Goal: Use online tool/utility: Utilize a website feature to perform a specific function

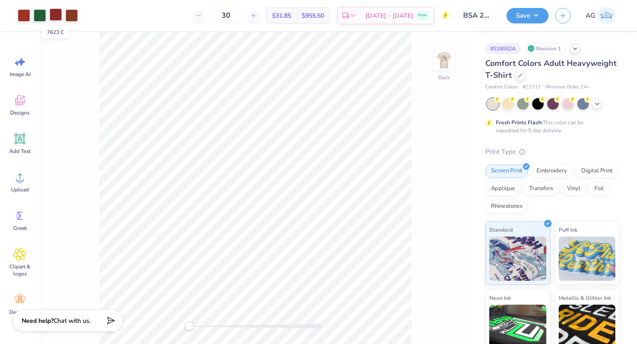
click at [58, 16] on div at bounding box center [56, 14] width 12 height 12
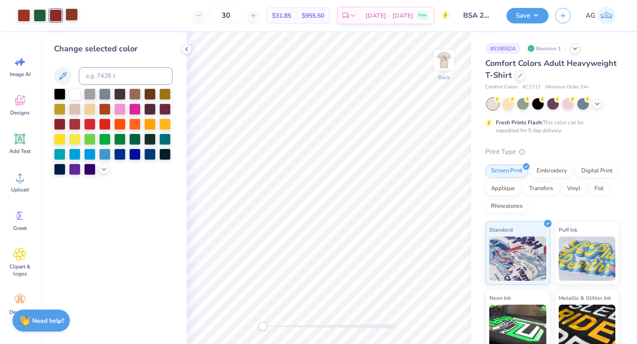
click at [72, 16] on div at bounding box center [71, 14] width 12 height 12
click at [108, 82] on input at bounding box center [126, 76] width 94 height 18
type input "7623"
click at [62, 17] on div at bounding box center [56, 15] width 12 height 12
click at [69, 15] on div at bounding box center [71, 14] width 12 height 12
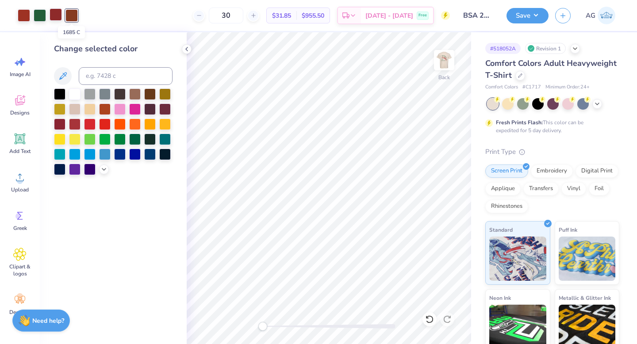
click at [52, 14] on div at bounding box center [56, 14] width 12 height 12
click at [74, 14] on div at bounding box center [71, 14] width 12 height 12
click at [98, 77] on input at bounding box center [126, 76] width 94 height 18
type input "7623"
click at [27, 12] on div at bounding box center [24, 14] width 12 height 12
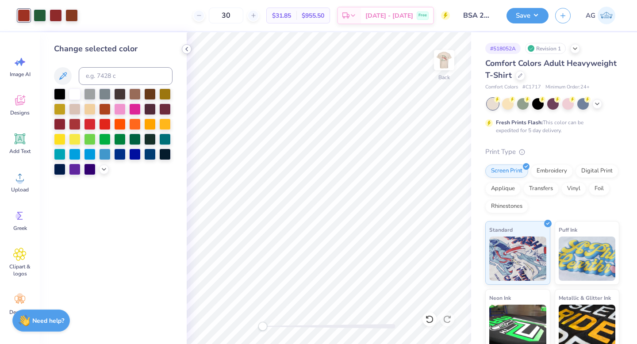
click at [188, 47] on polyline at bounding box center [187, 49] width 2 height 4
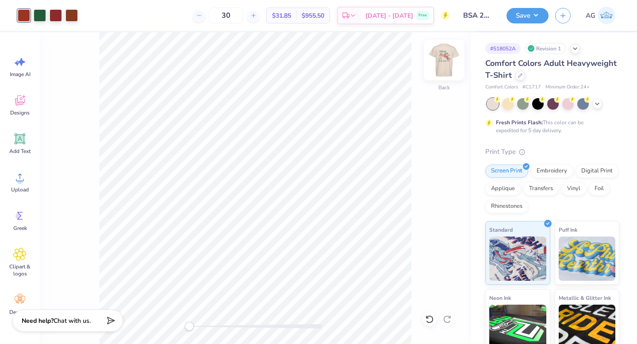
click at [447, 62] on img at bounding box center [444, 59] width 35 height 35
click at [444, 60] on img at bounding box center [444, 59] width 35 height 35
click at [444, 60] on img at bounding box center [444, 60] width 18 height 18
